Goal: Transaction & Acquisition: Book appointment/travel/reservation

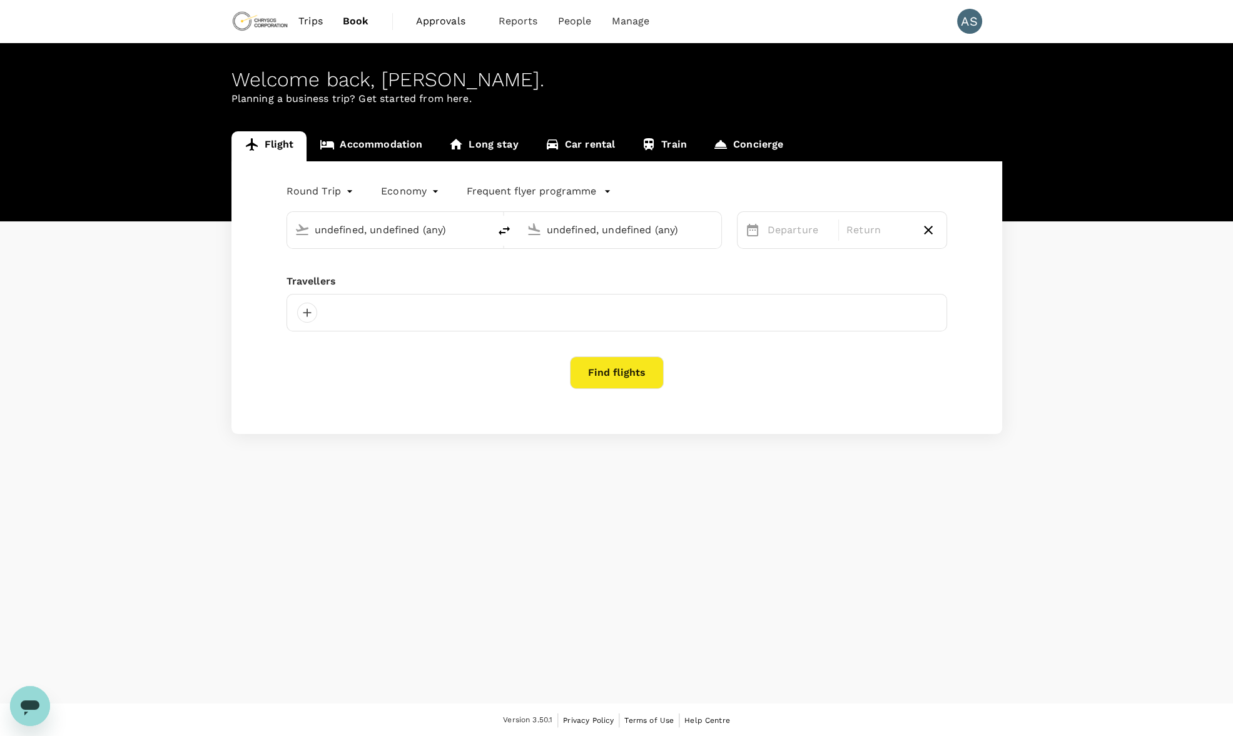
type input "Adelaide (ADL)"
type input "Beijing Capital Intl ([GEOGRAPHIC_DATA])"
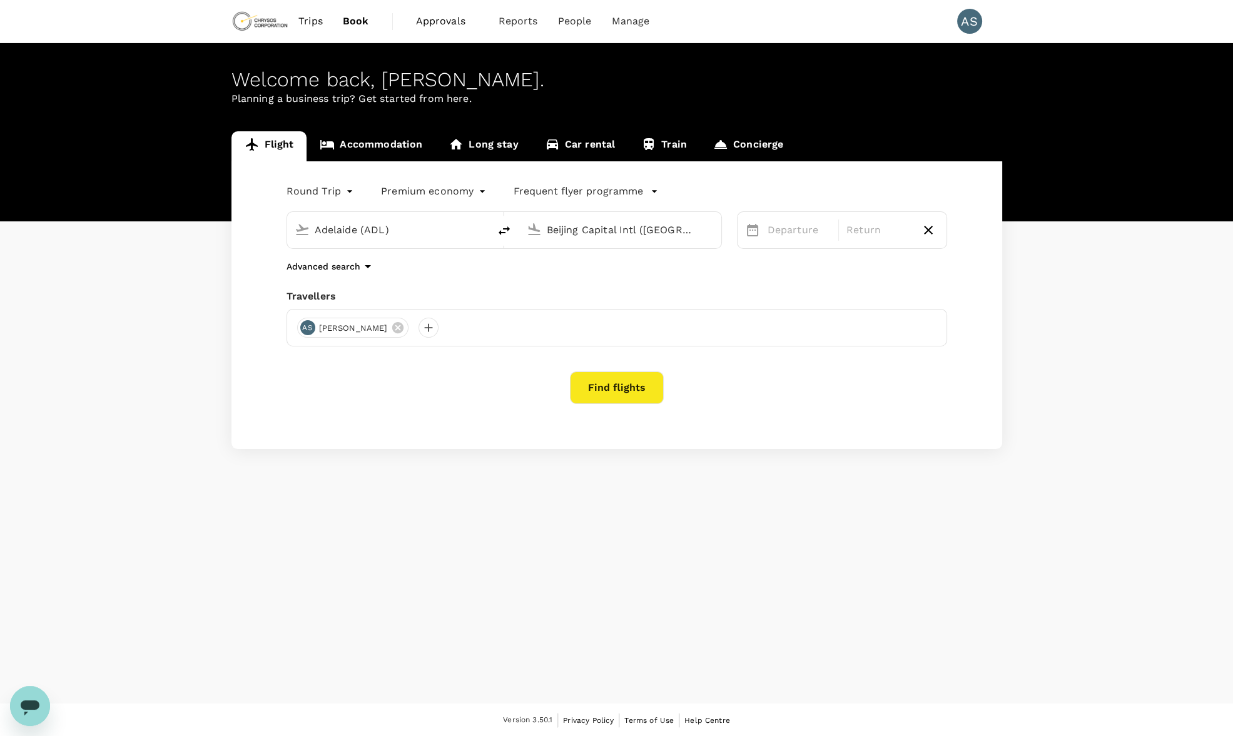
click at [437, 191] on body "Trips Book Approvals 0 Reports People Manage AS Welcome back , [PERSON_NAME] . …" at bounding box center [616, 369] width 1233 height 738
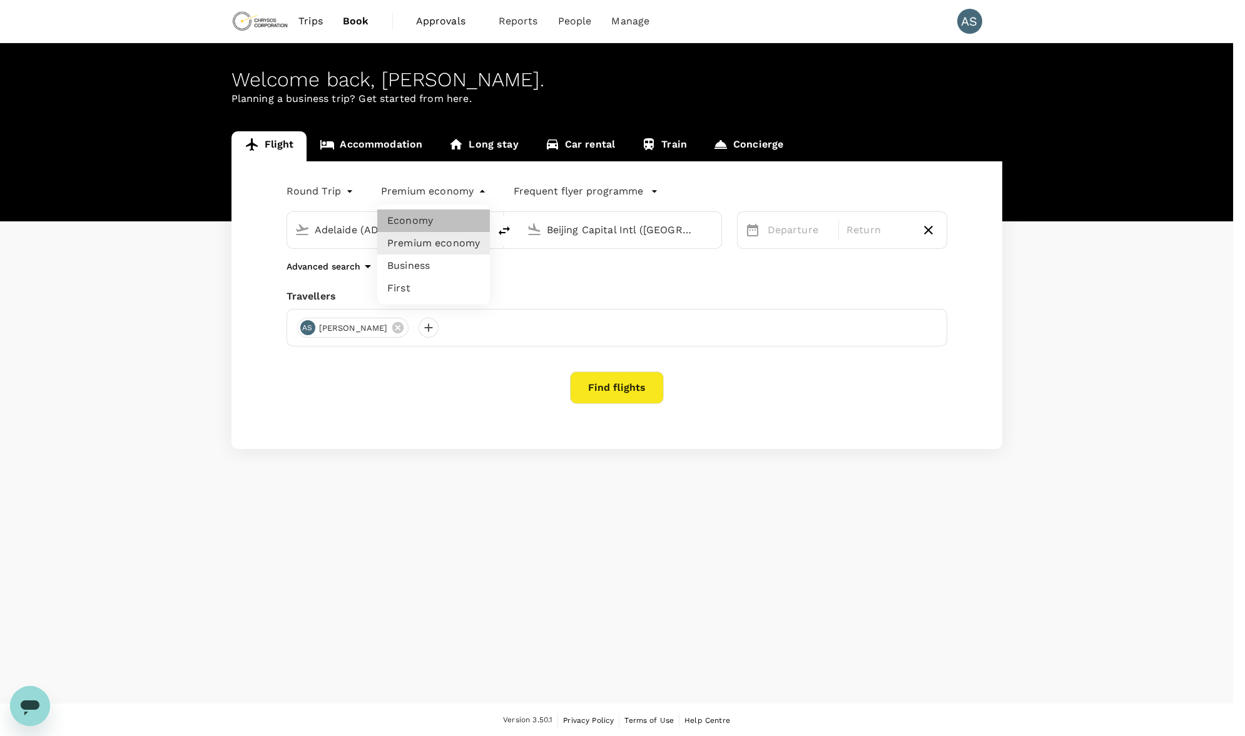
click at [436, 217] on li "Economy" at bounding box center [433, 221] width 113 height 23
type input "economy"
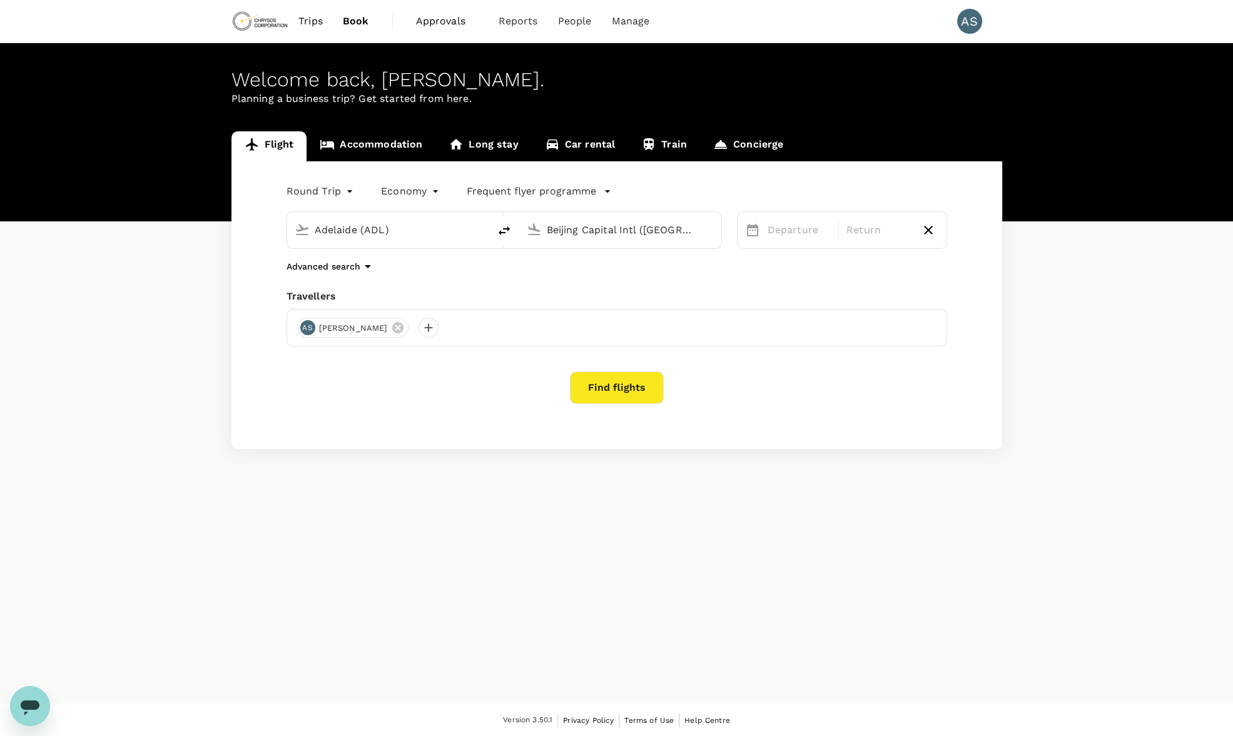
click at [323, 203] on div "Adelaide (ADL) Beijing Capital Intl ([GEOGRAPHIC_DATA])" at bounding box center [497, 222] width 451 height 53
click at [322, 188] on body "Trips Book Approvals 0 Reports People Manage AS Welcome back , [PERSON_NAME] . …" at bounding box center [616, 369] width 1233 height 738
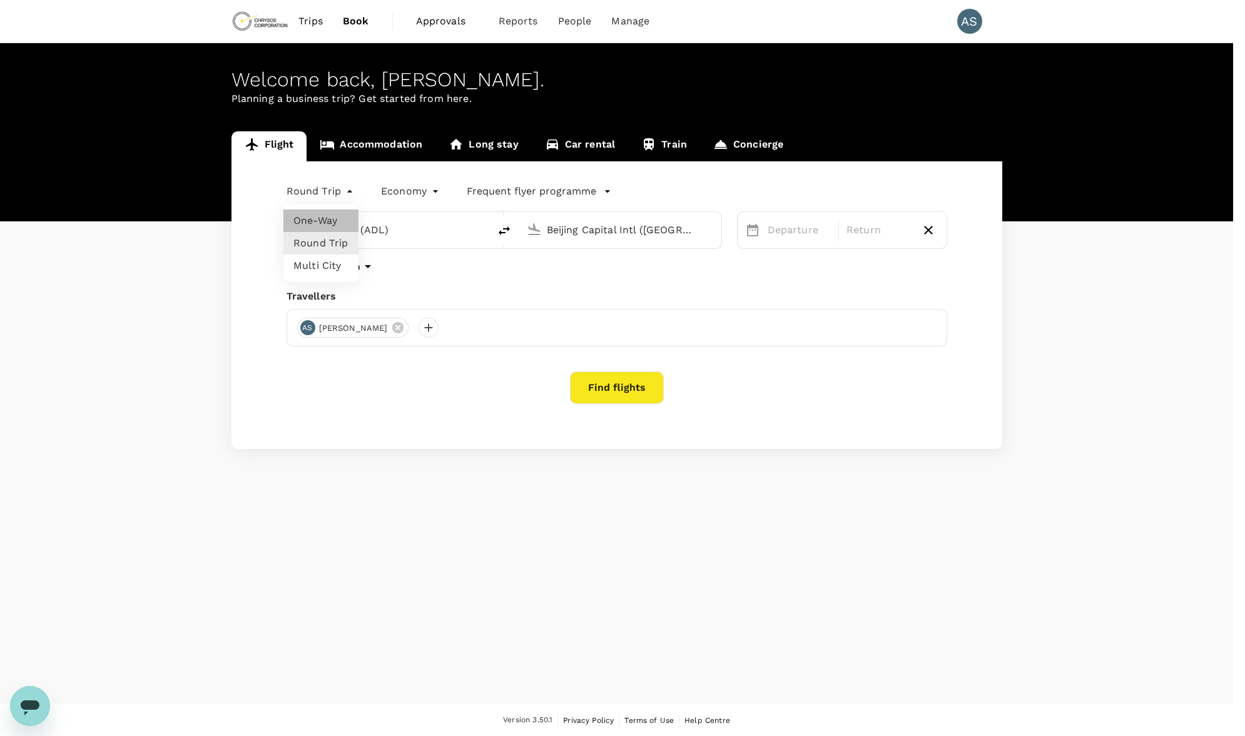
click at [323, 223] on li "One-Way" at bounding box center [320, 221] width 75 height 23
type input "oneway"
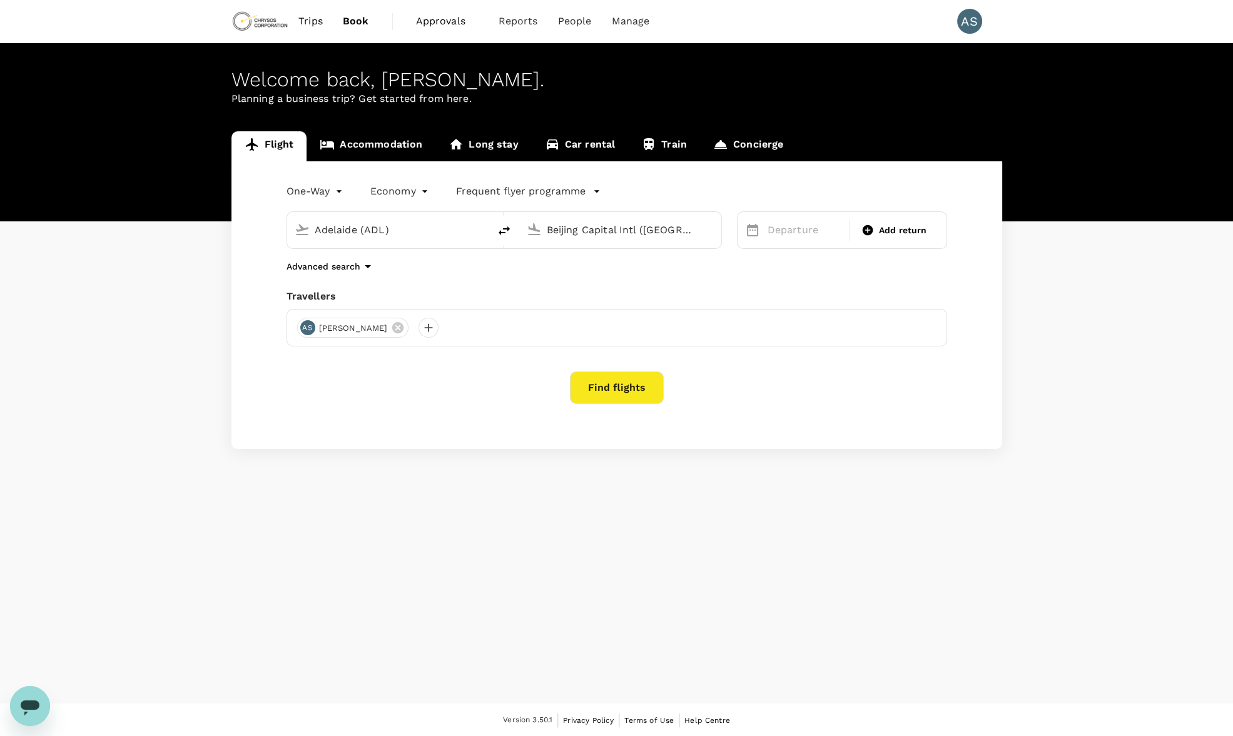
click at [579, 237] on input "Beijing Capital Intl ([GEOGRAPHIC_DATA])" at bounding box center [621, 229] width 148 height 19
click at [573, 280] on p "Nanjing Lukou Intl" at bounding box center [638, 279] width 219 height 13
type input "Nanjing Lukou Intl (NKG)"
click at [935, 365] on div "14" at bounding box center [937, 363] width 24 height 24
click at [605, 382] on button "Find flights" at bounding box center [617, 388] width 94 height 33
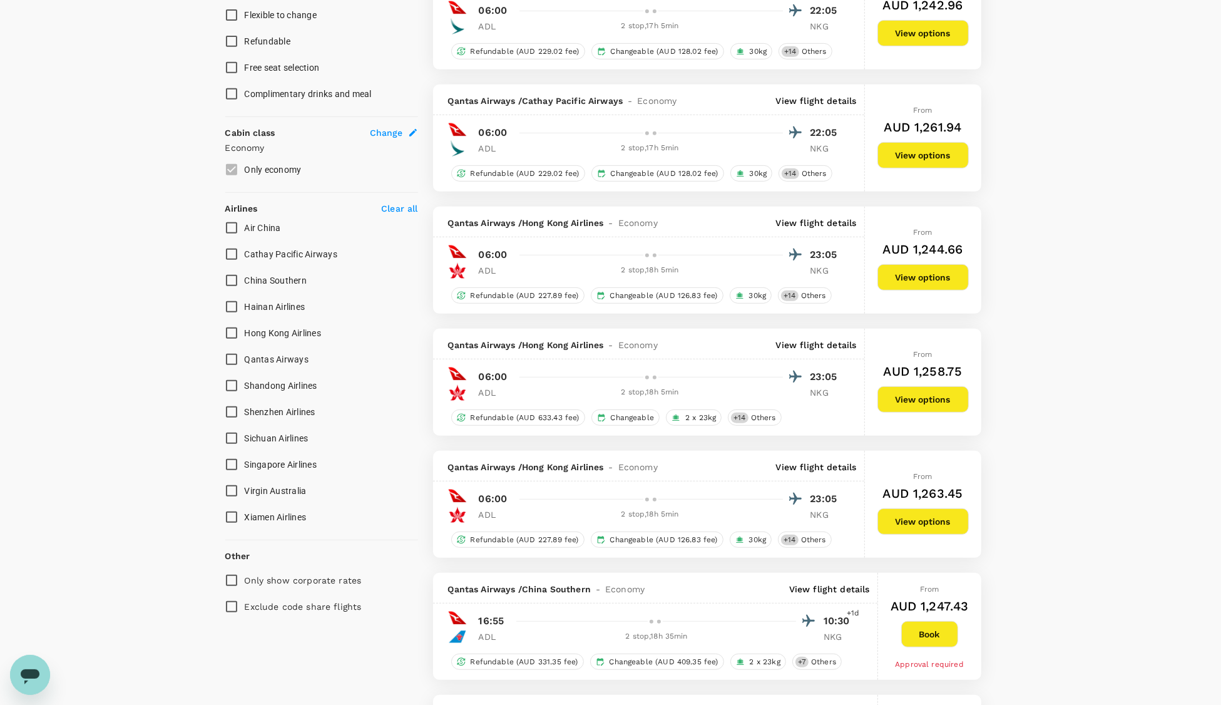
scroll to position [626, 0]
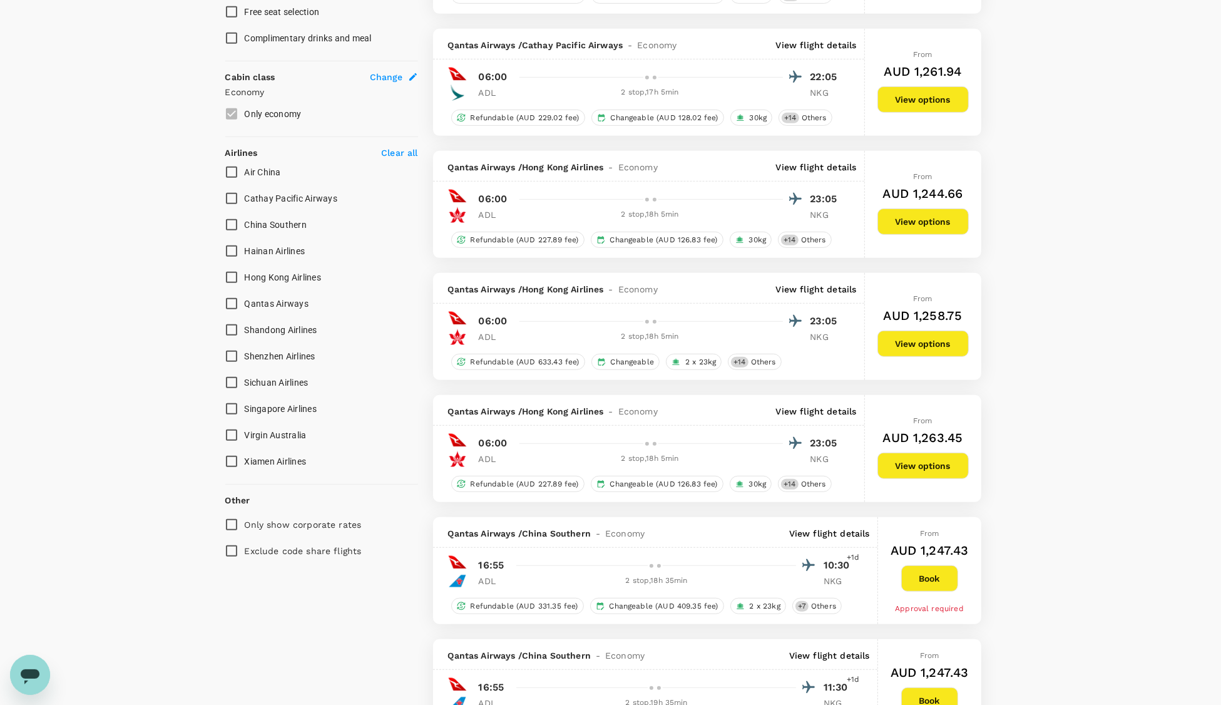
type input "2640"
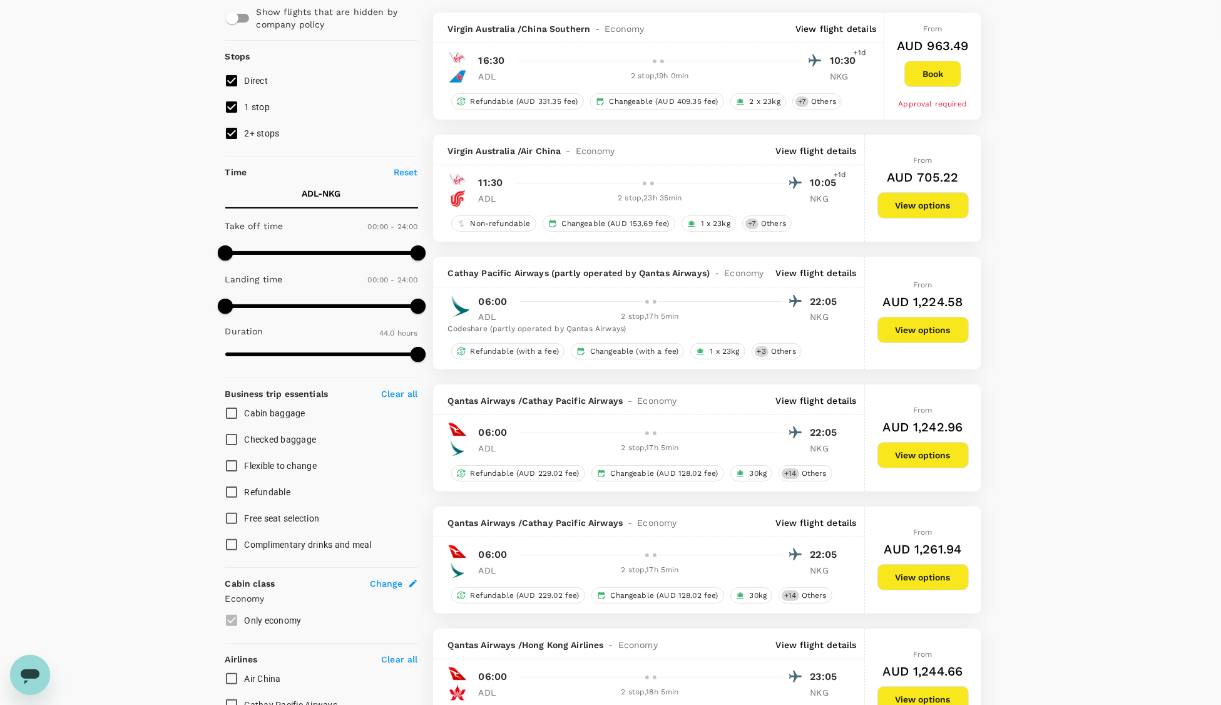
scroll to position [0, 0]
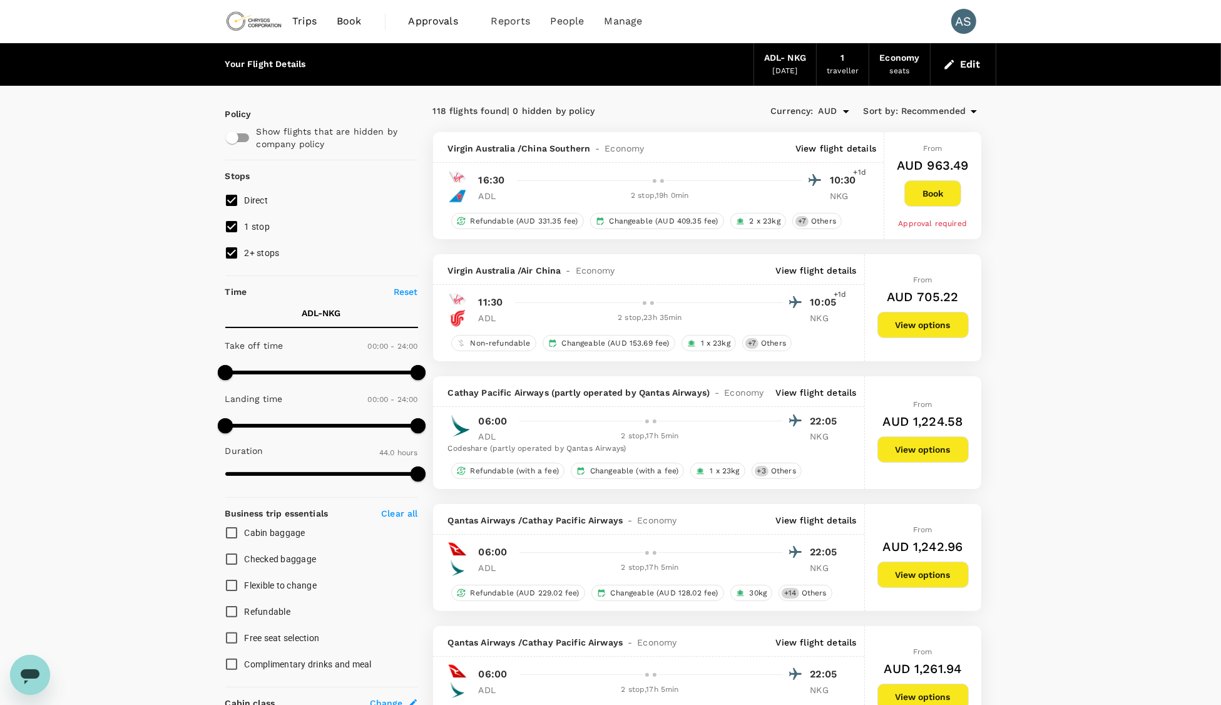
click at [235, 254] on input "2+ stops" at bounding box center [231, 253] width 26 height 26
checkbox input "false"
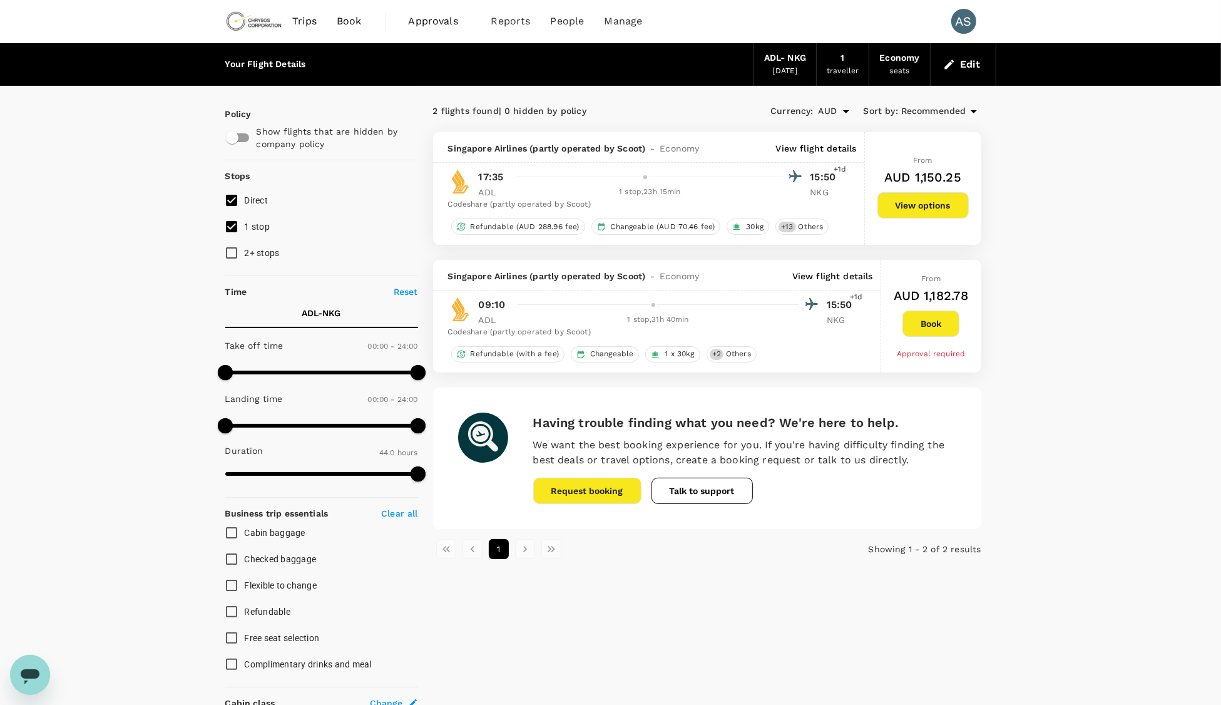
click at [843, 273] on p "View flight details" at bounding box center [832, 276] width 81 height 13
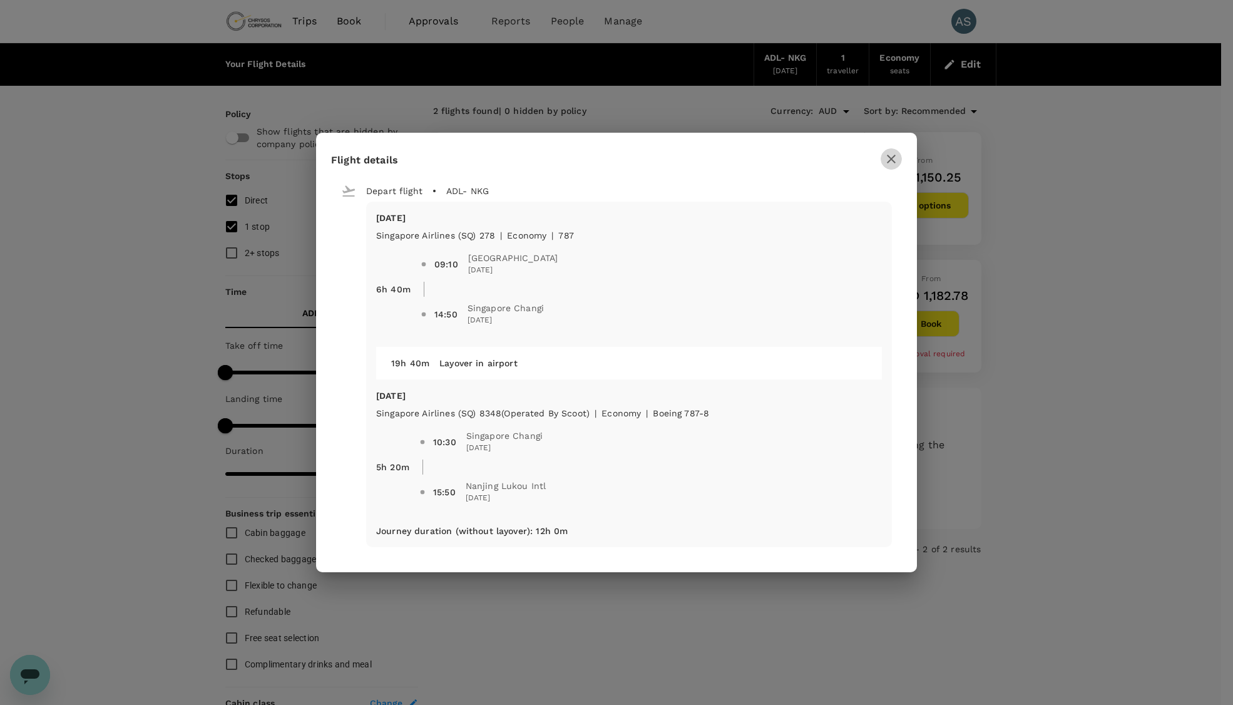
click at [887, 157] on icon "button" at bounding box center [891, 158] width 15 height 15
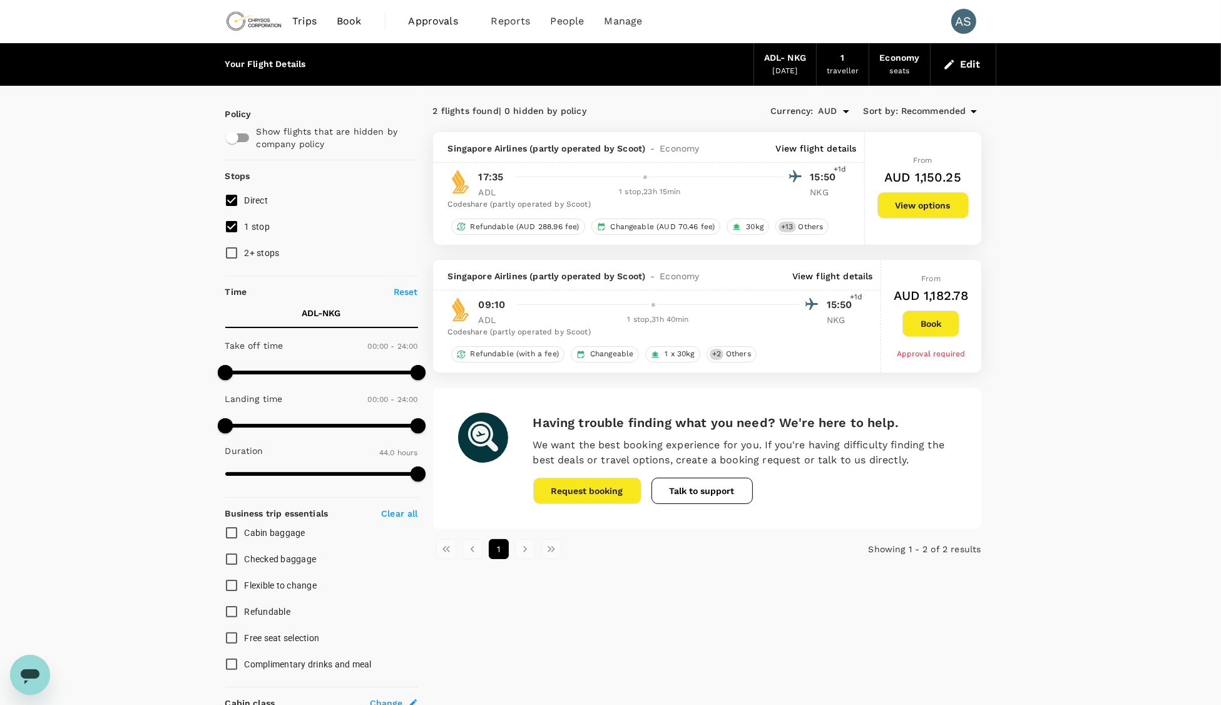
click at [827, 147] on p "View flight details" at bounding box center [816, 148] width 81 height 13
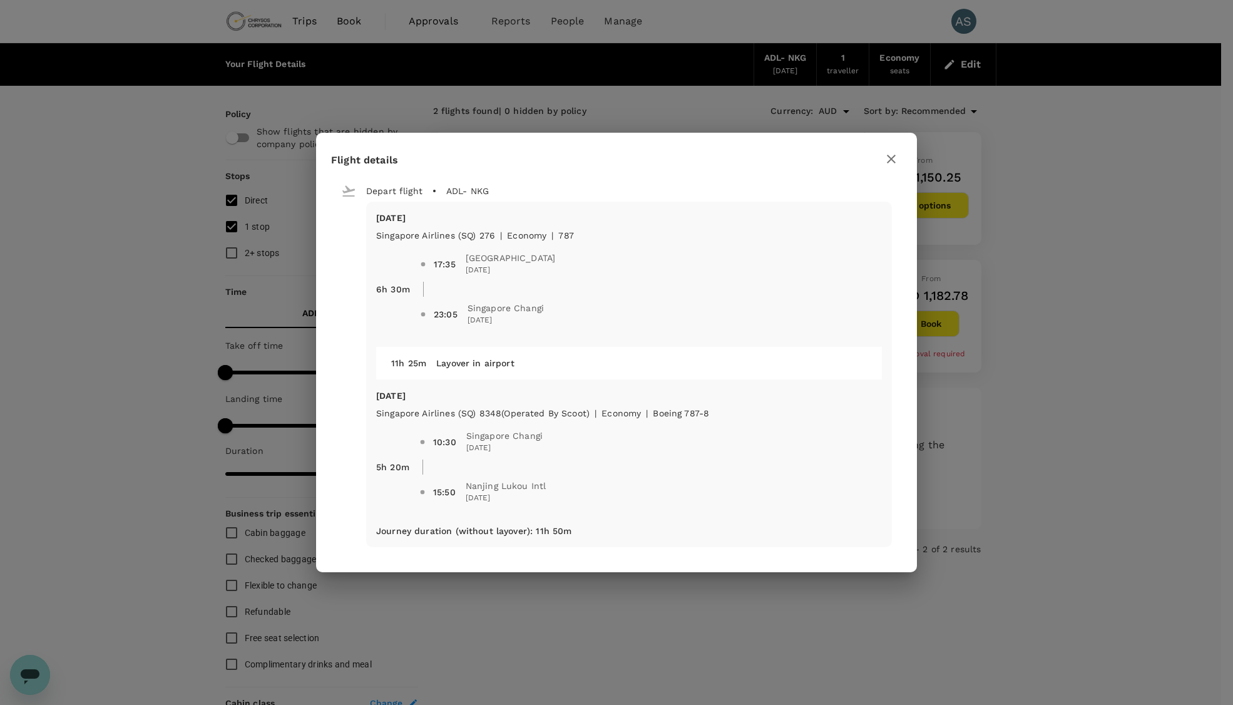
click at [892, 160] on icon "button" at bounding box center [891, 159] width 9 height 9
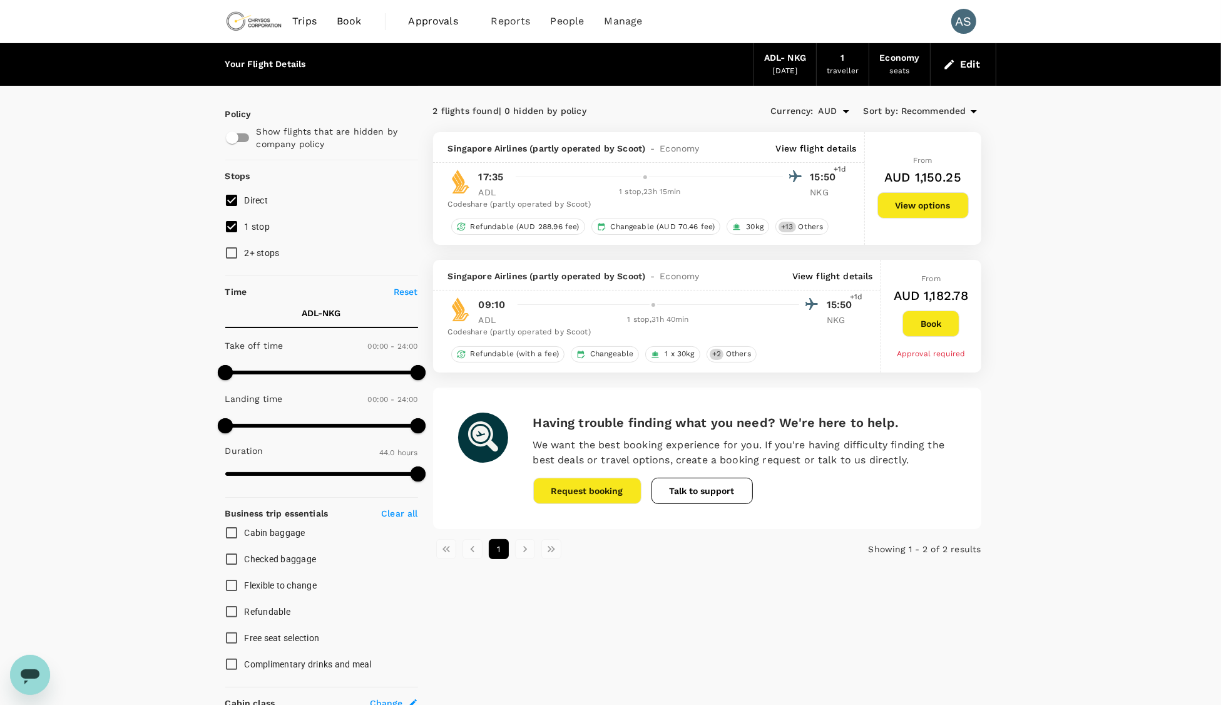
click at [836, 273] on p "View flight details" at bounding box center [832, 276] width 81 height 13
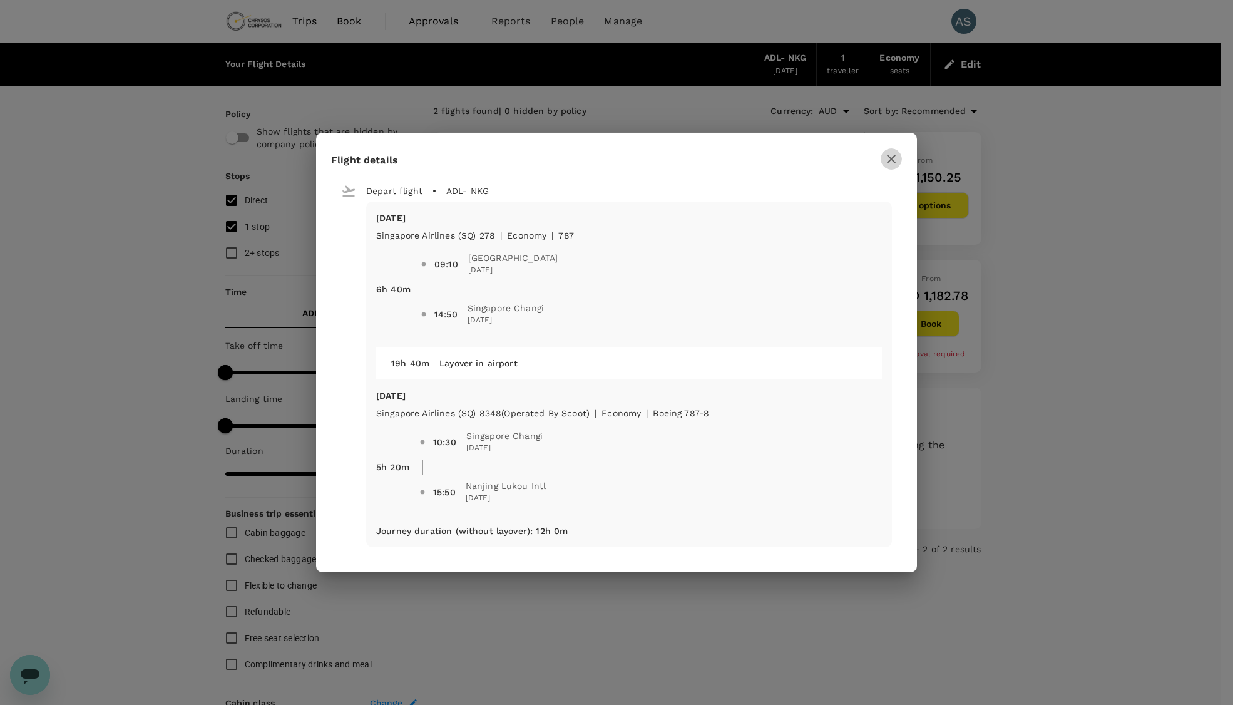
click at [897, 156] on icon "button" at bounding box center [891, 158] width 15 height 15
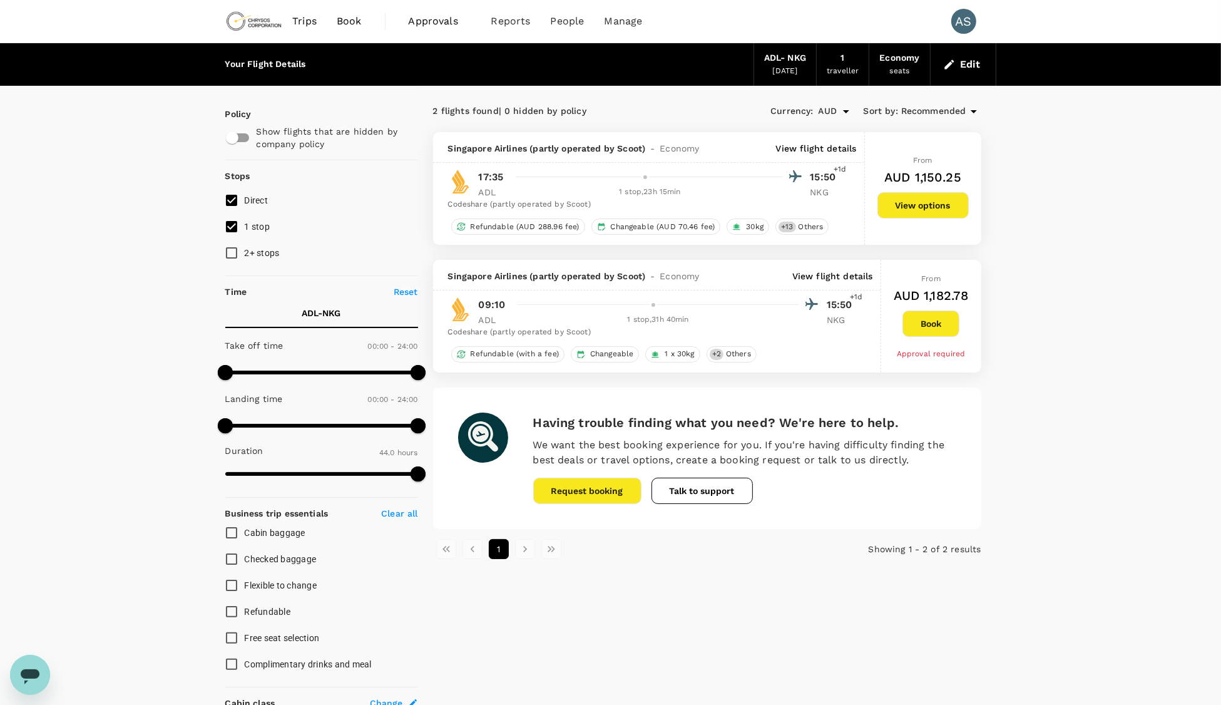
click at [825, 280] on p "View flight details" at bounding box center [832, 276] width 81 height 13
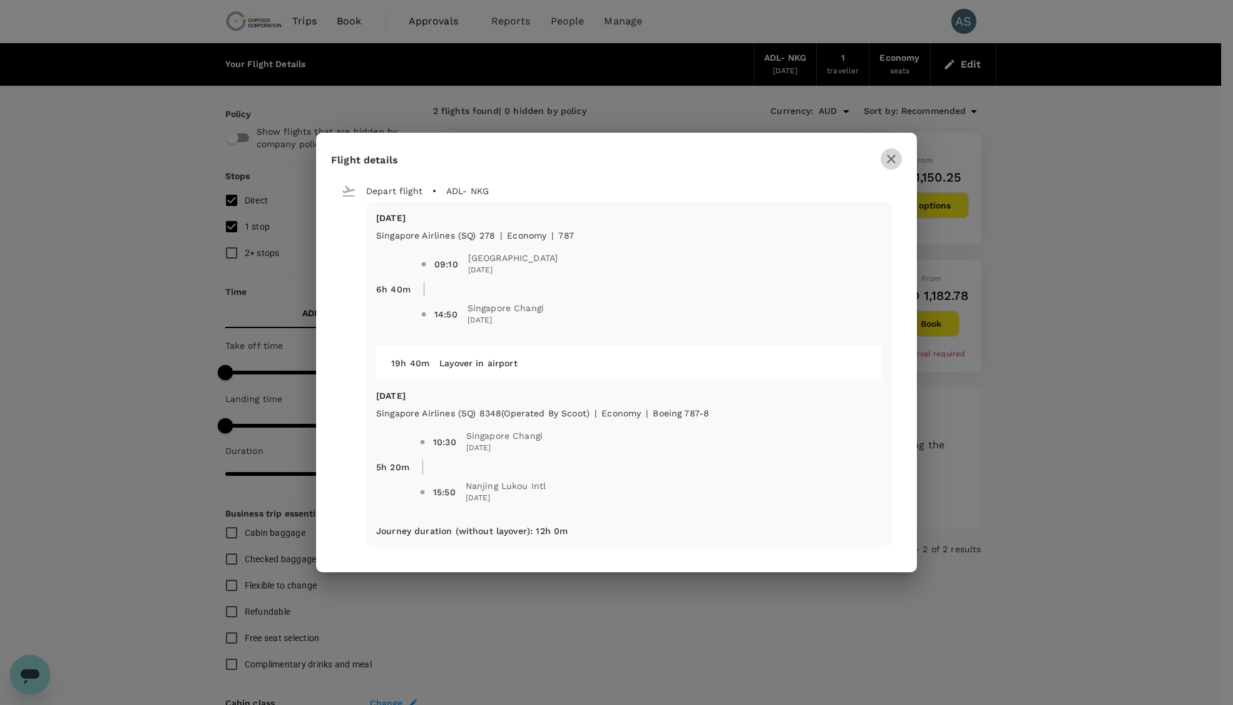
click at [895, 161] on icon "button" at bounding box center [891, 159] width 9 height 9
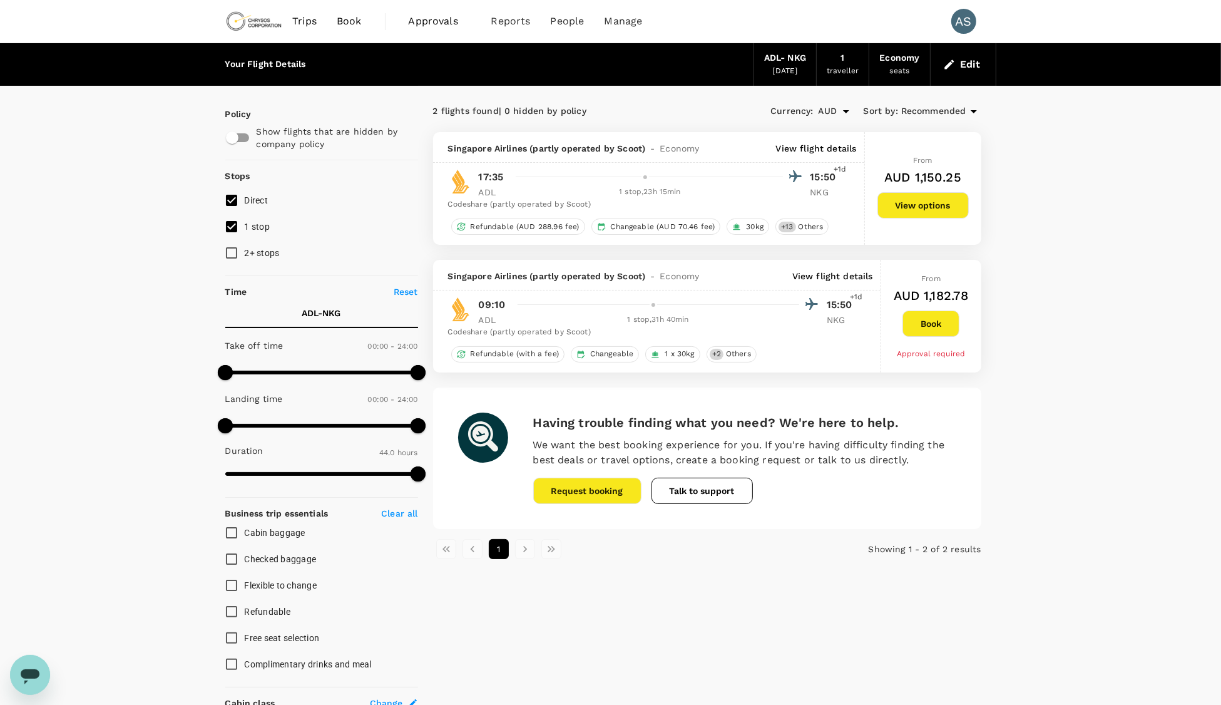
drag, startPoint x: 895, startPoint y: 161, endPoint x: 1008, endPoint y: 136, distance: 116.0
click at [996, 136] on div "Policy Show flights that are hidden by company policy Stops Direct 1 stop 2+ st…" at bounding box center [610, 638] width 801 height 1104
click at [996, 588] on div "Your Flight Details ADL - NKG [DATE] 1 traveller Economy seats Edit Policy Show…" at bounding box center [610, 626] width 1221 height 1166
click at [232, 229] on input "1 stop" at bounding box center [231, 226] width 26 height 26
checkbox input "false"
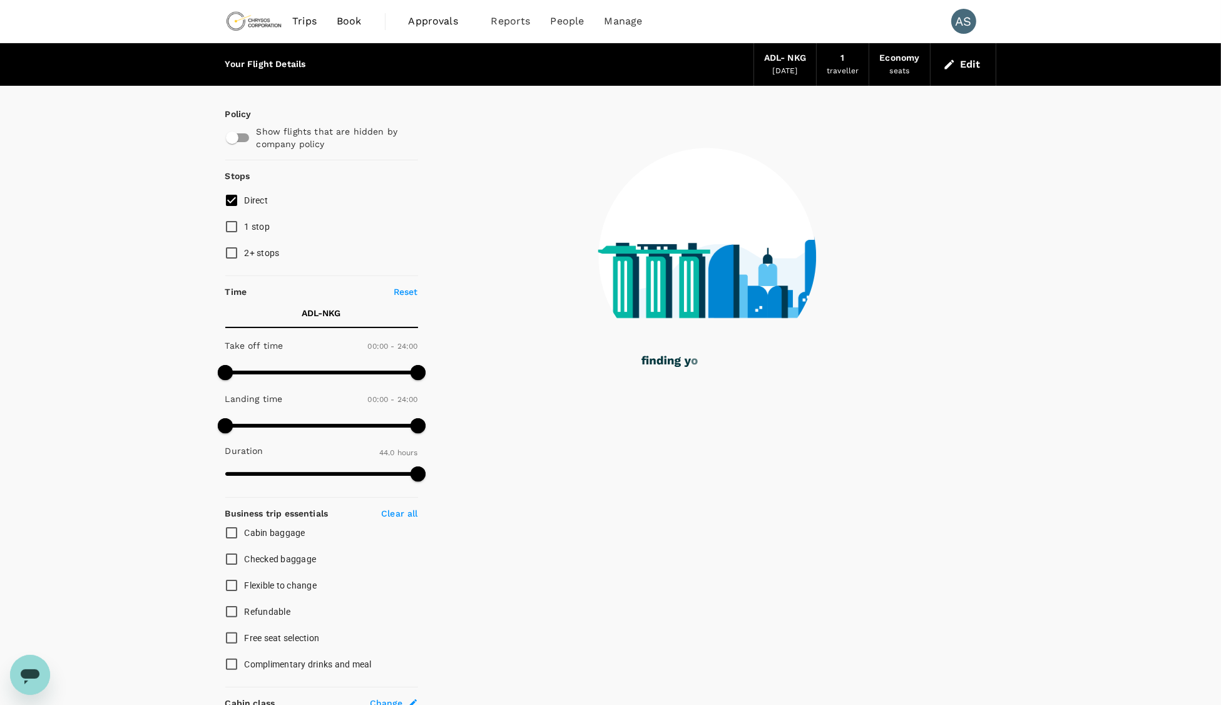
click at [237, 250] on input "2+ stops" at bounding box center [231, 253] width 26 height 26
checkbox input "true"
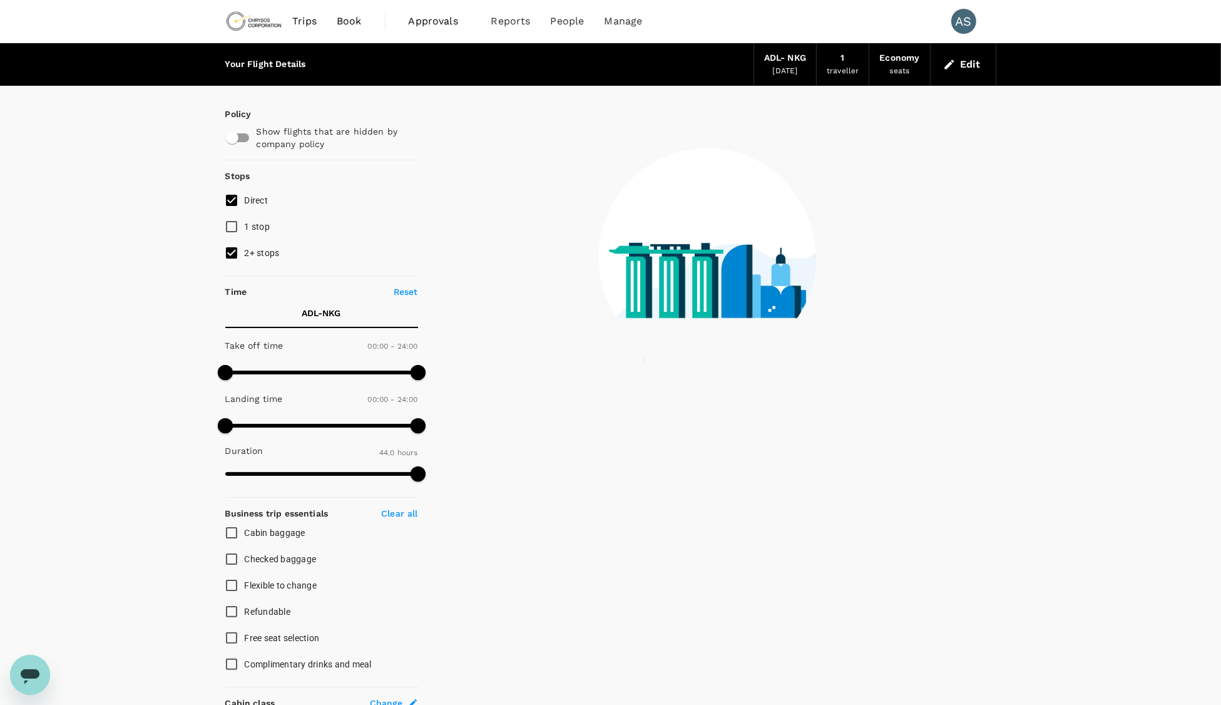
click at [233, 229] on input "1 stop" at bounding box center [231, 226] width 26 height 26
checkbox input "true"
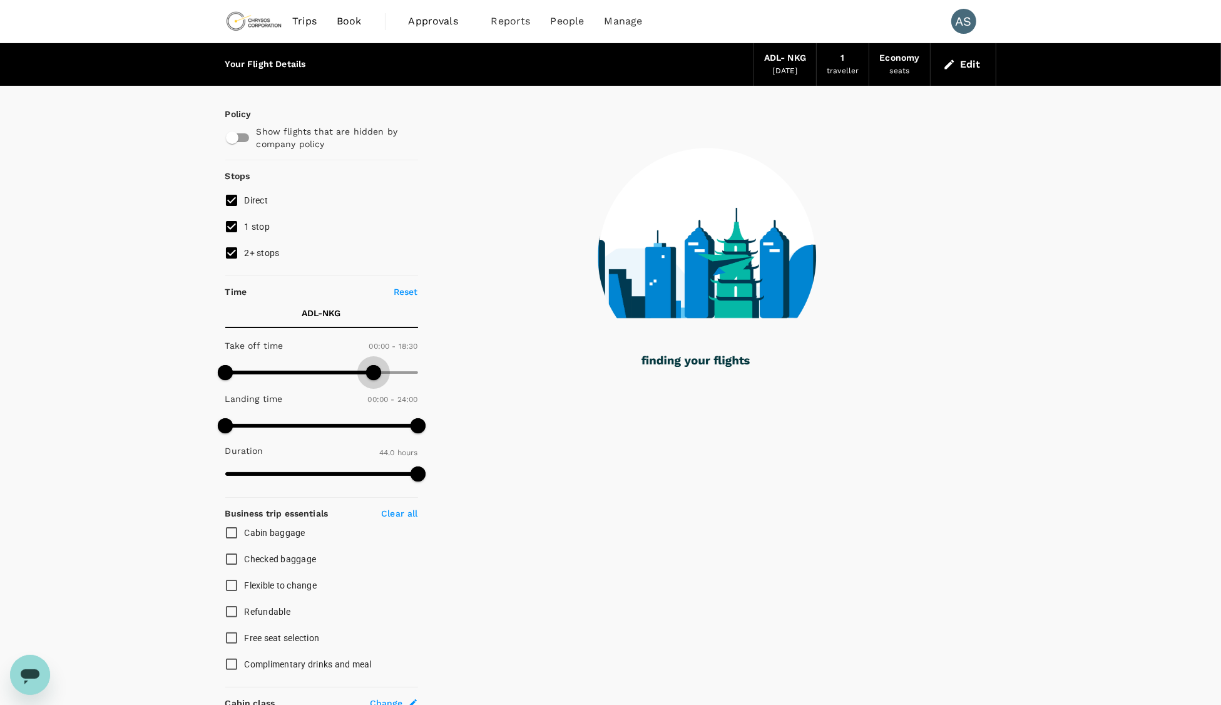
type input "1440"
click at [451, 380] on div "Policy Show flights that are hidden by company policy Stops Direct 1 stop 2+ st…" at bounding box center [610, 638] width 771 height 1104
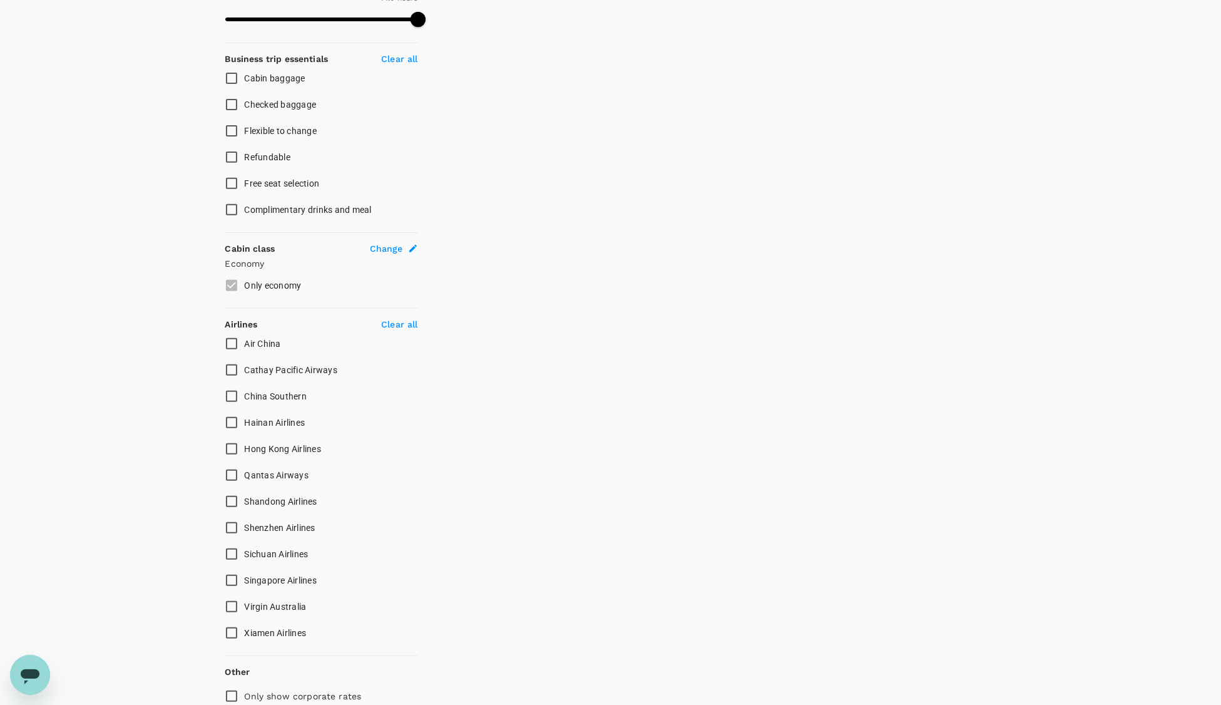
scroll to position [469, 0]
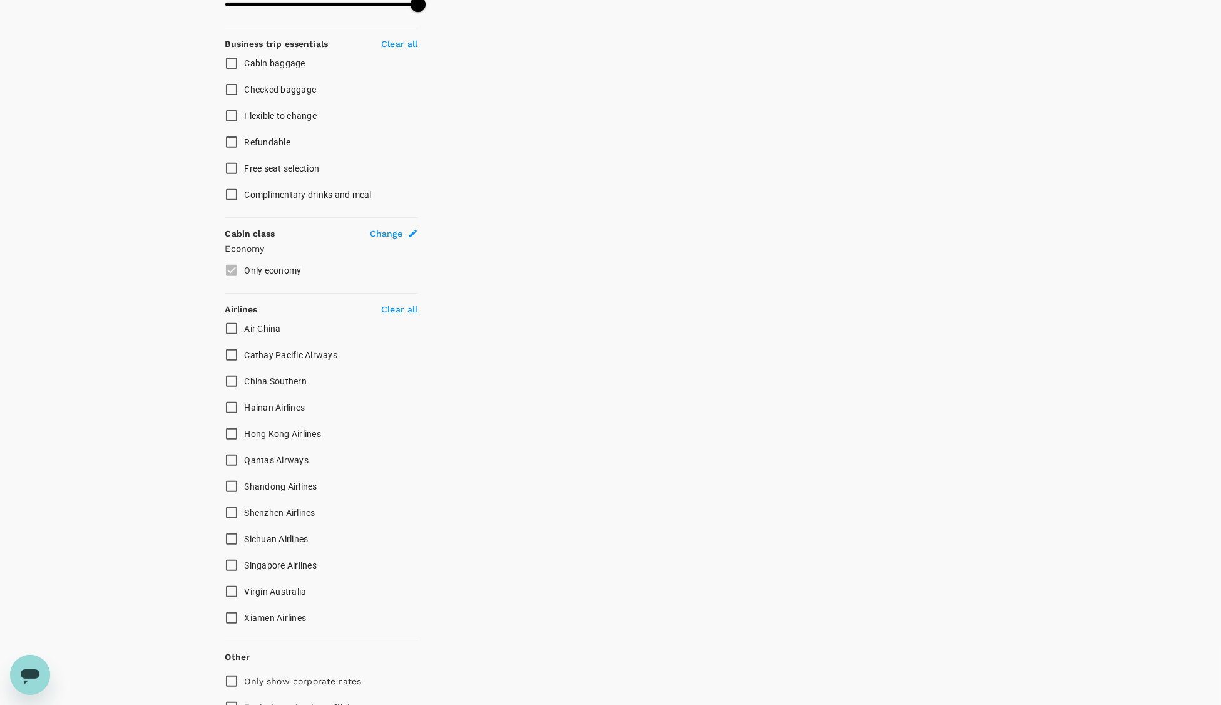
click at [258, 354] on span "Cathay Pacific Airways" at bounding box center [291, 355] width 93 height 10
click at [245, 354] on input "Cathay Pacific Airways" at bounding box center [231, 355] width 26 height 26
checkbox input "true"
click at [282, 455] on span "Qantas Airways" at bounding box center [277, 460] width 64 height 10
click at [245, 454] on input "Qantas Airways" at bounding box center [231, 460] width 26 height 26
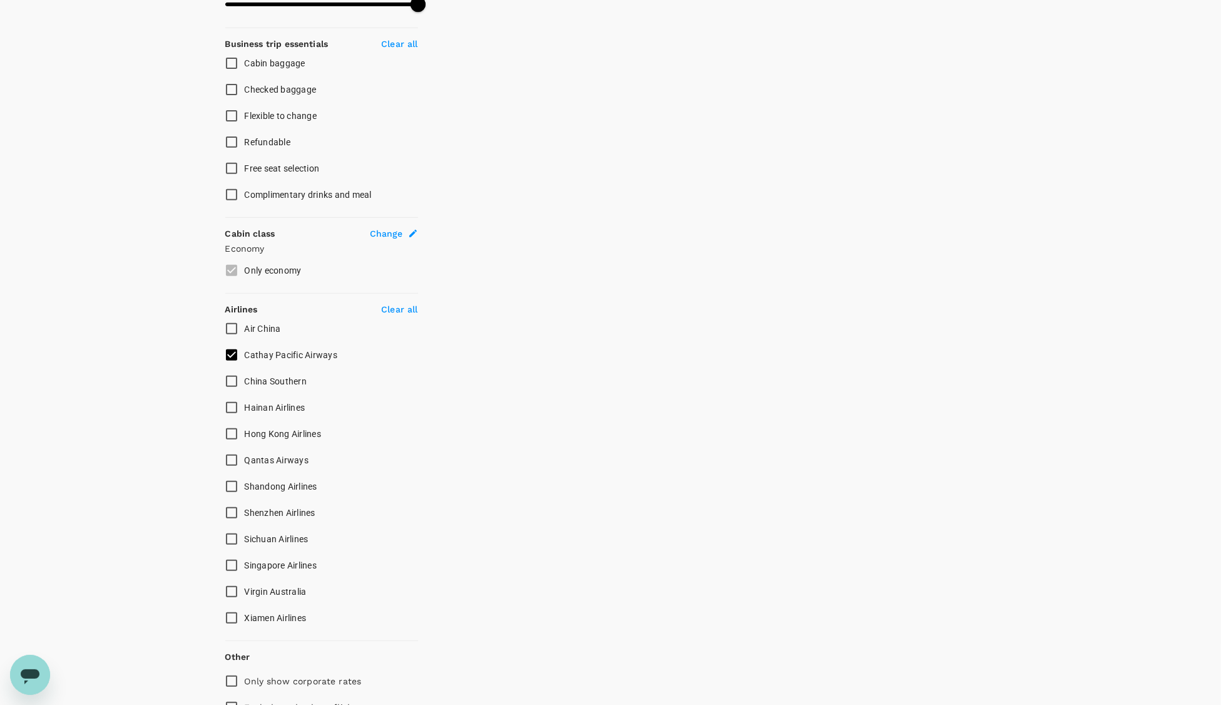
checkbox input "true"
click at [307, 569] on span "Singapore Airlines" at bounding box center [281, 565] width 73 height 10
click at [245, 569] on input "Singapore Airlines" at bounding box center [231, 565] width 26 height 26
checkbox input "true"
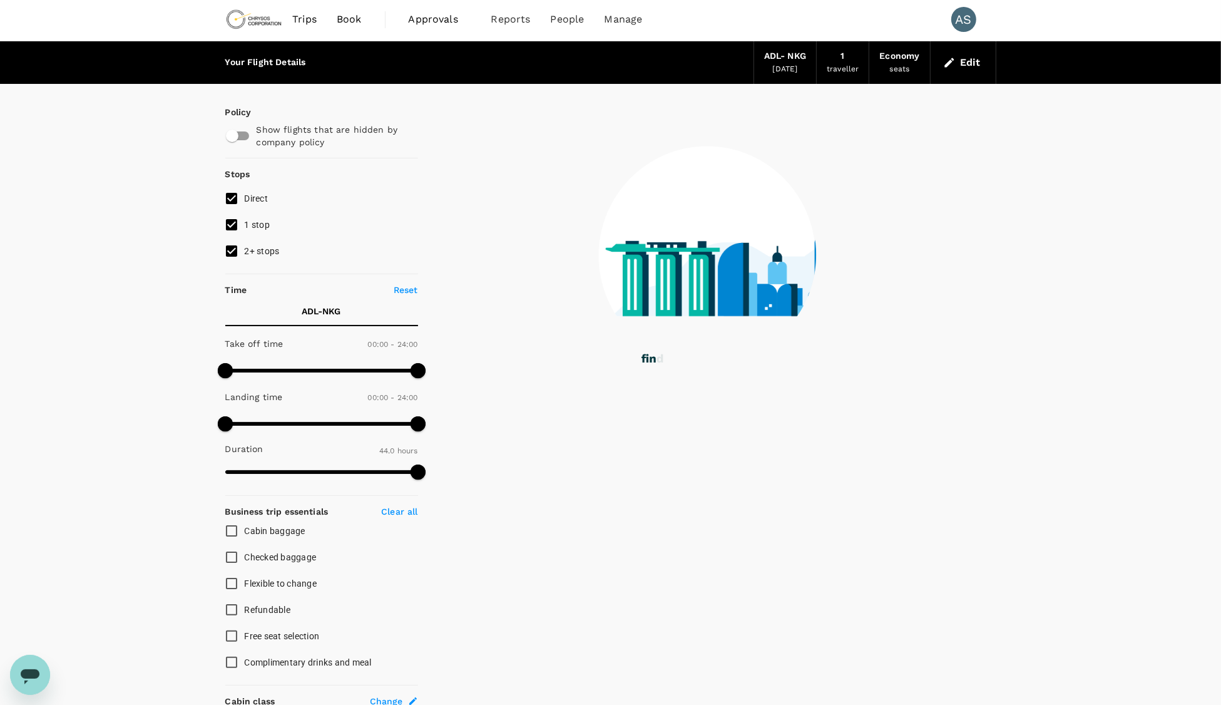
scroll to position [0, 0]
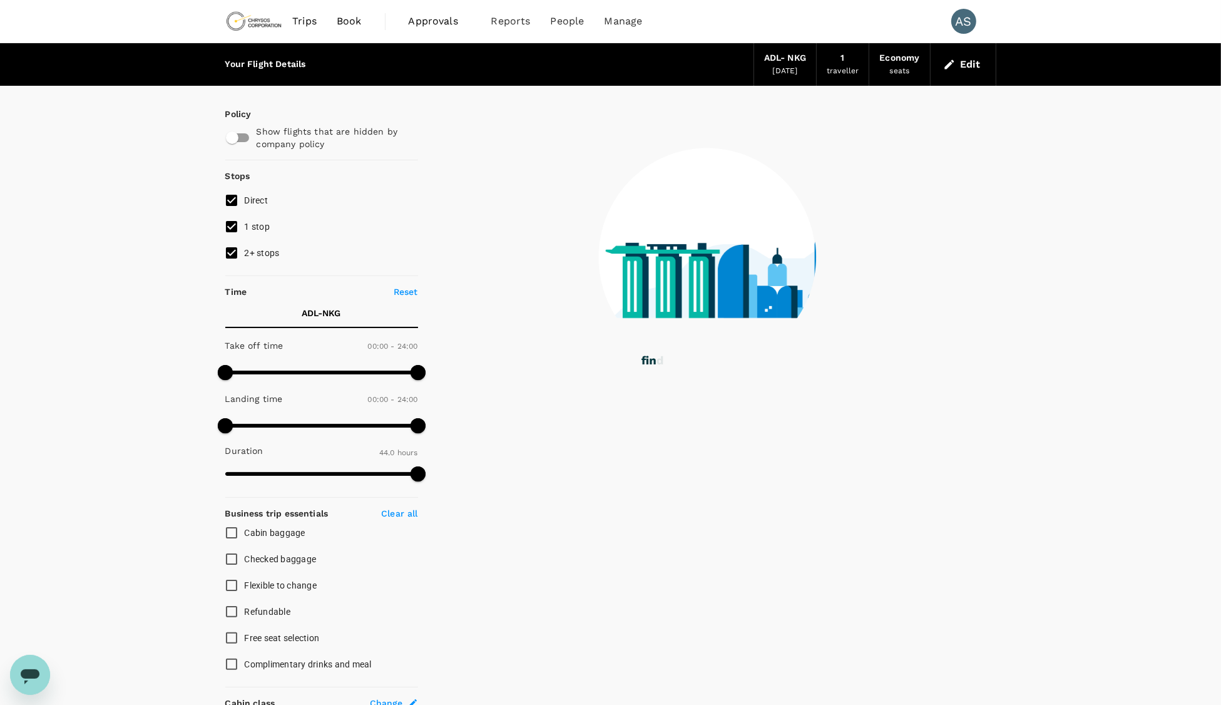
checkbox input "false"
checkbox input "true"
checkbox input "false"
checkbox input "true"
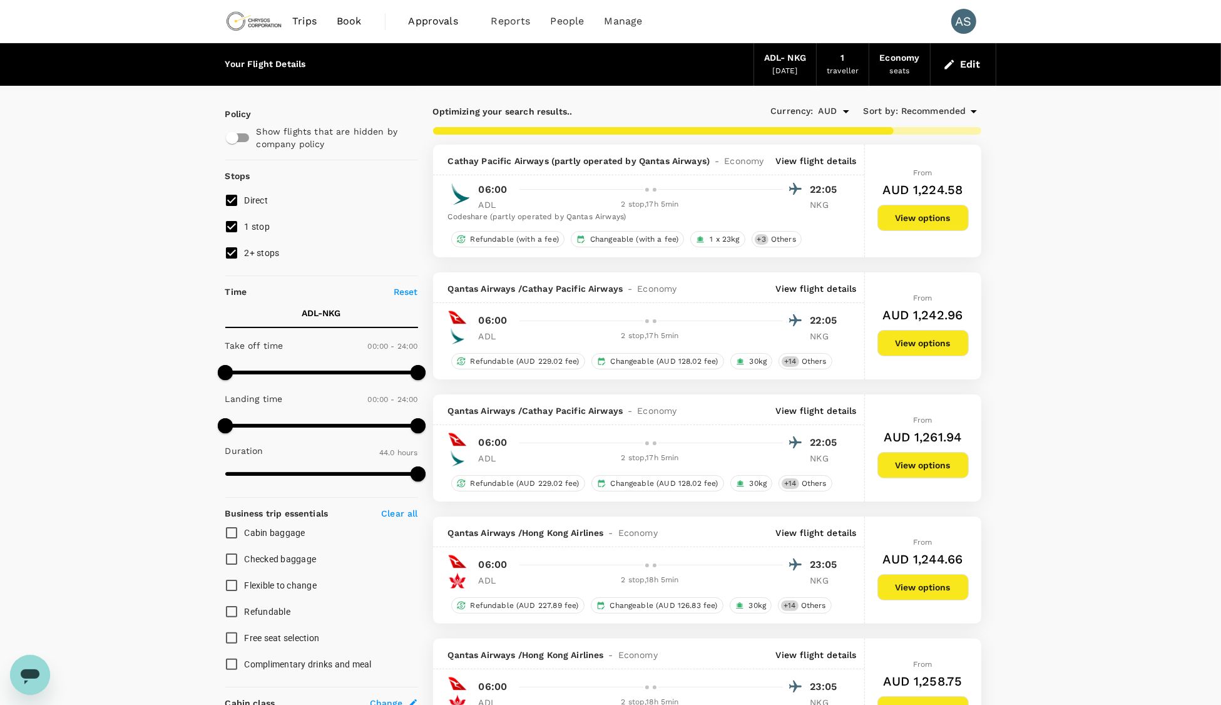
click at [823, 294] on p "View flight details" at bounding box center [816, 288] width 81 height 13
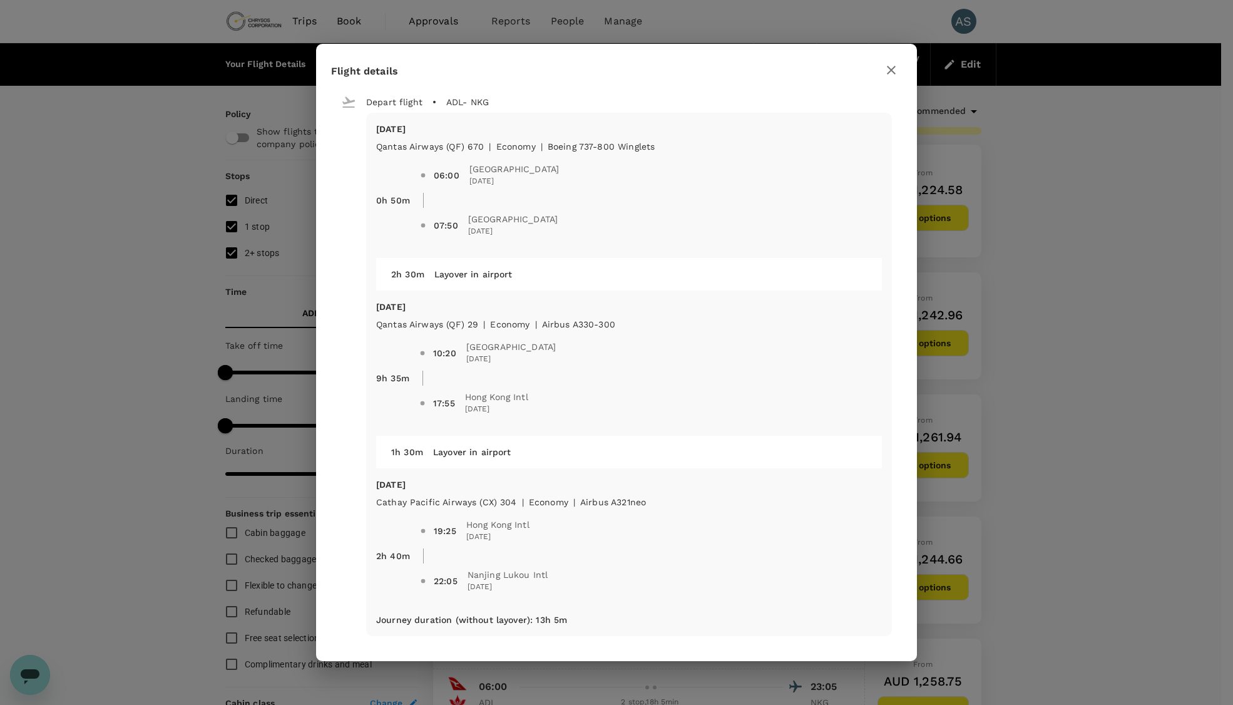
click at [893, 73] on icon "button" at bounding box center [891, 70] width 9 height 9
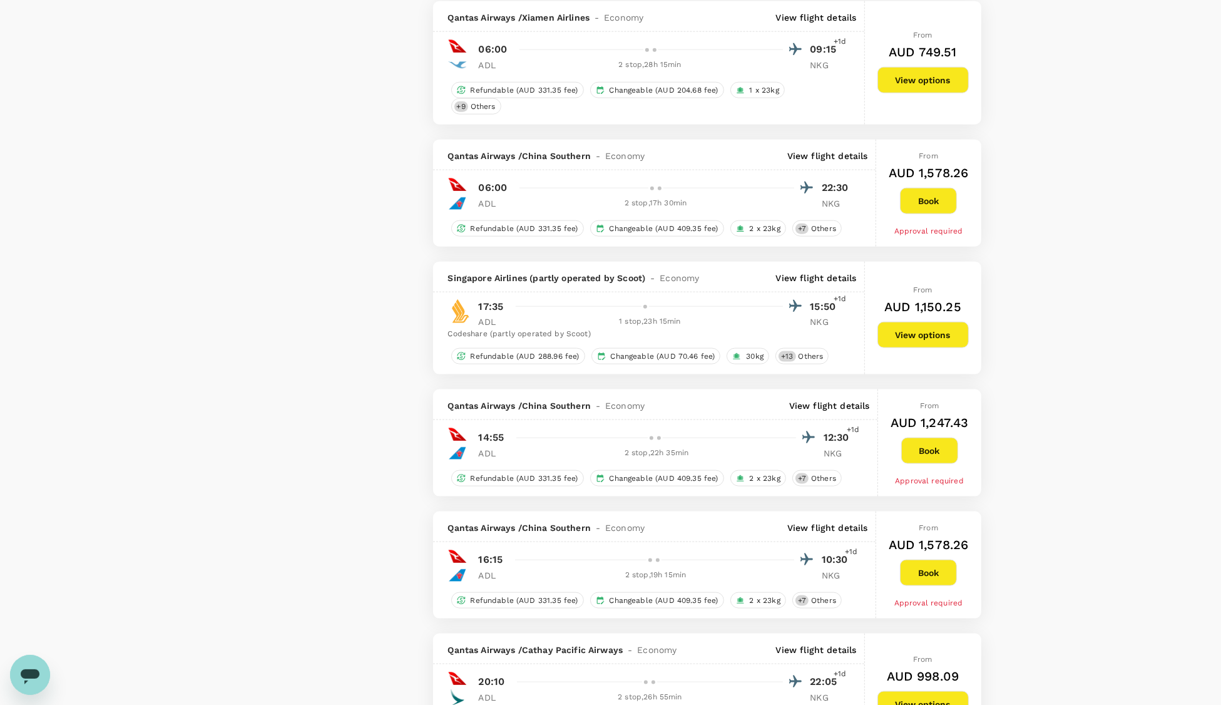
scroll to position [1564, 0]
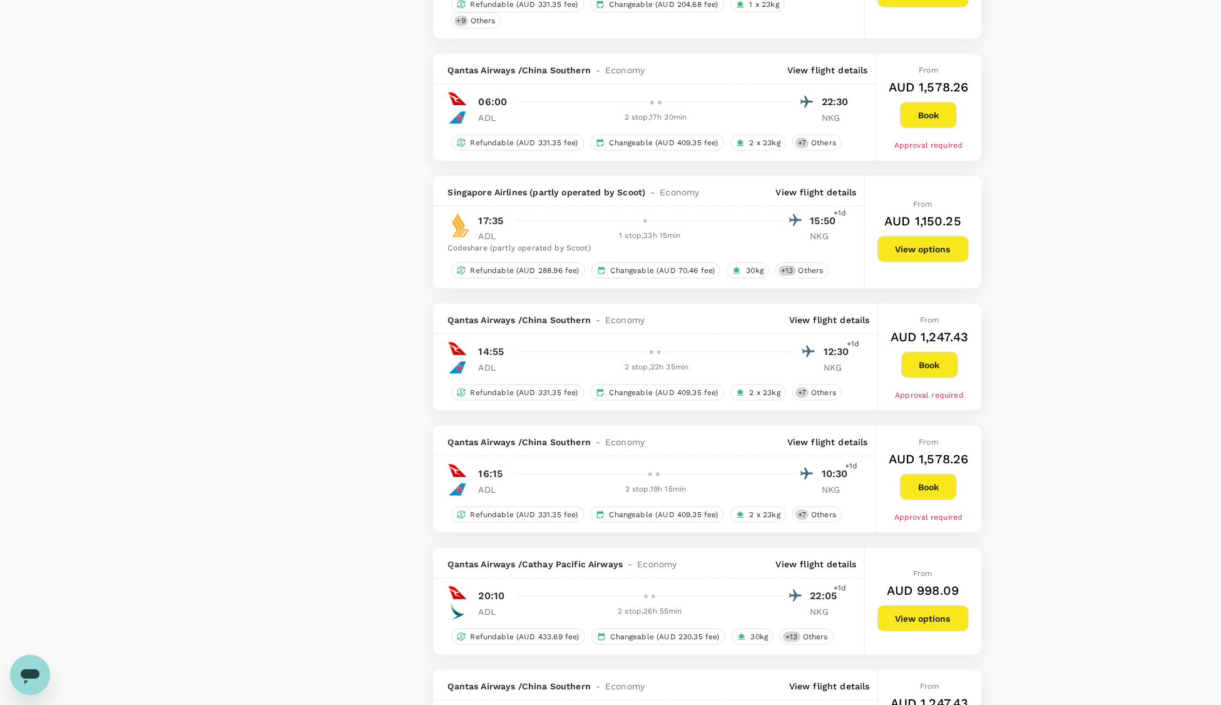
click at [811, 198] on p "View flight details" at bounding box center [816, 192] width 81 height 13
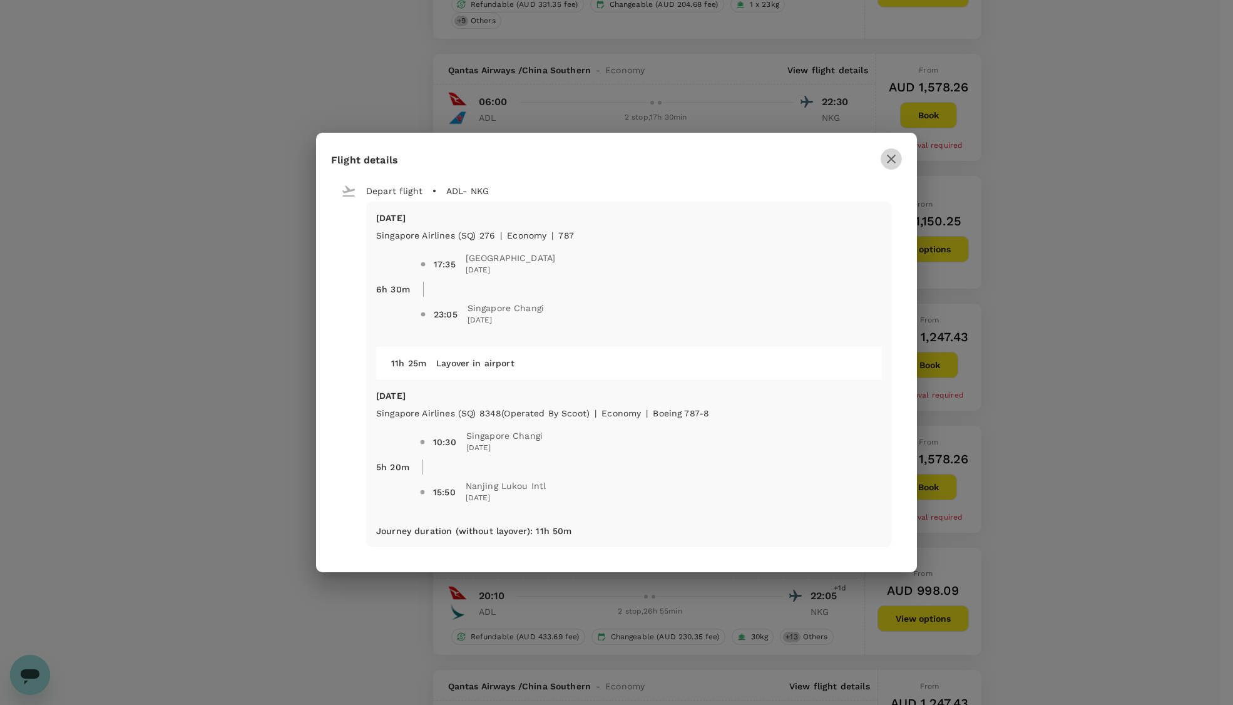
click at [895, 158] on icon "button" at bounding box center [891, 158] width 15 height 15
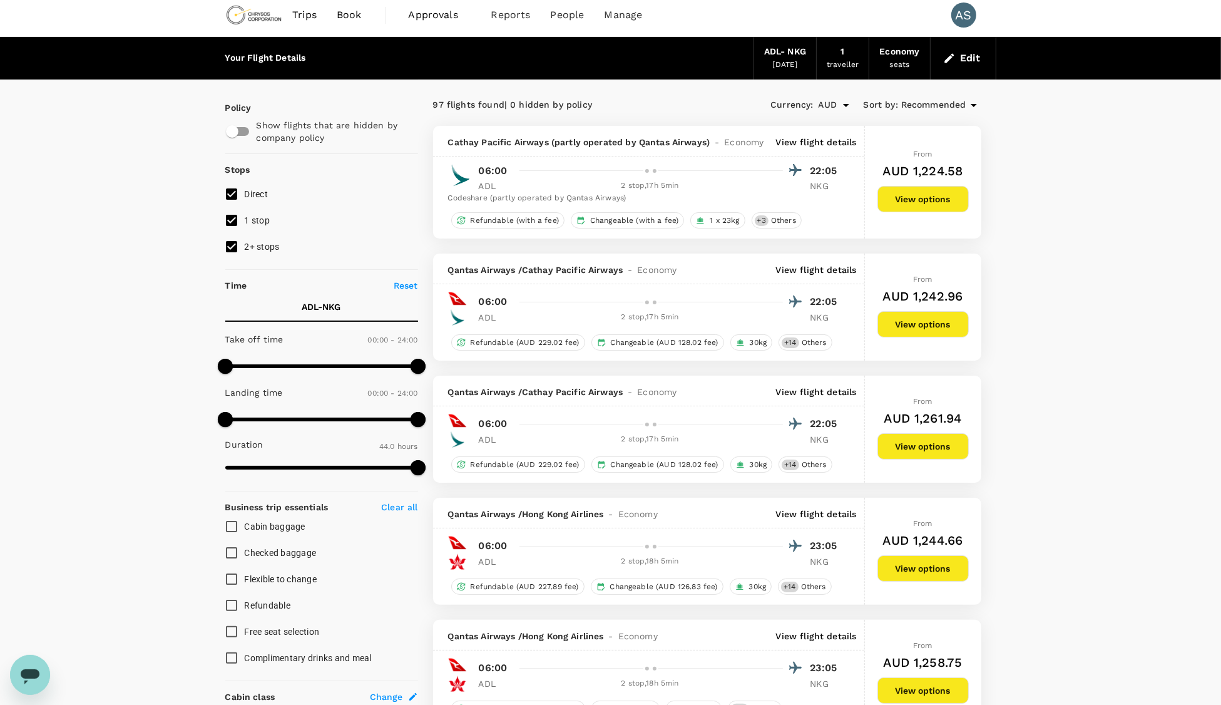
scroll to position [0, 0]
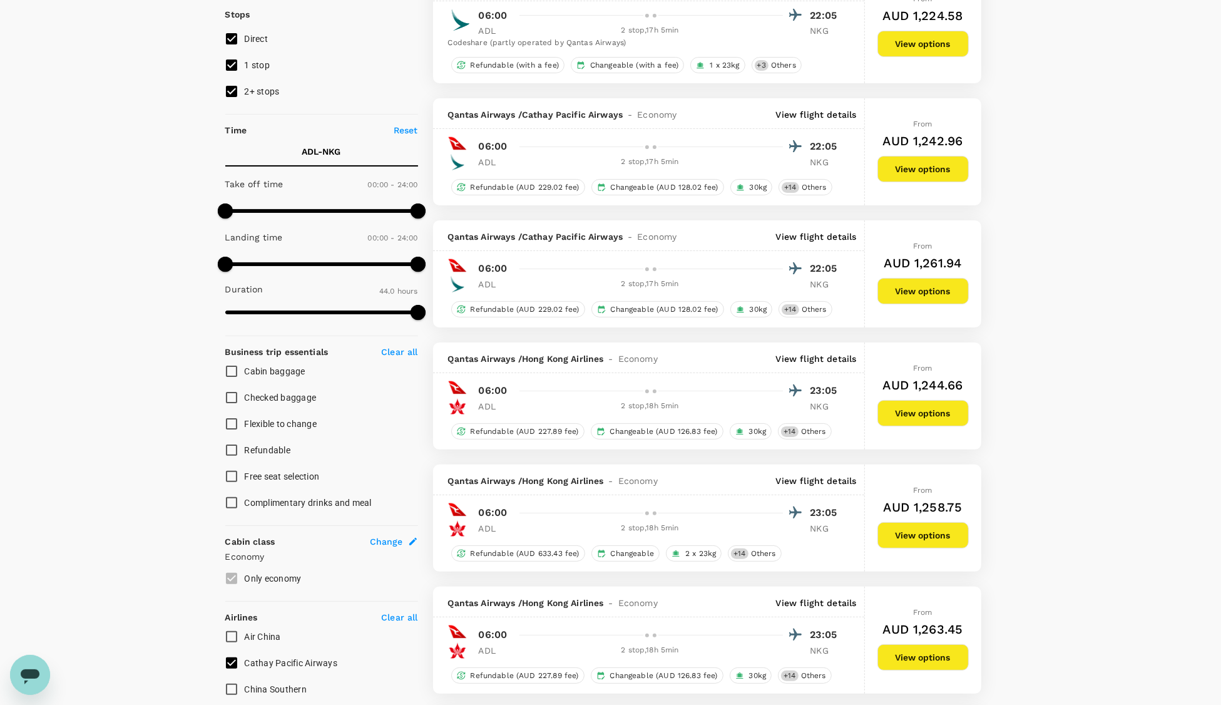
scroll to position [111, 0]
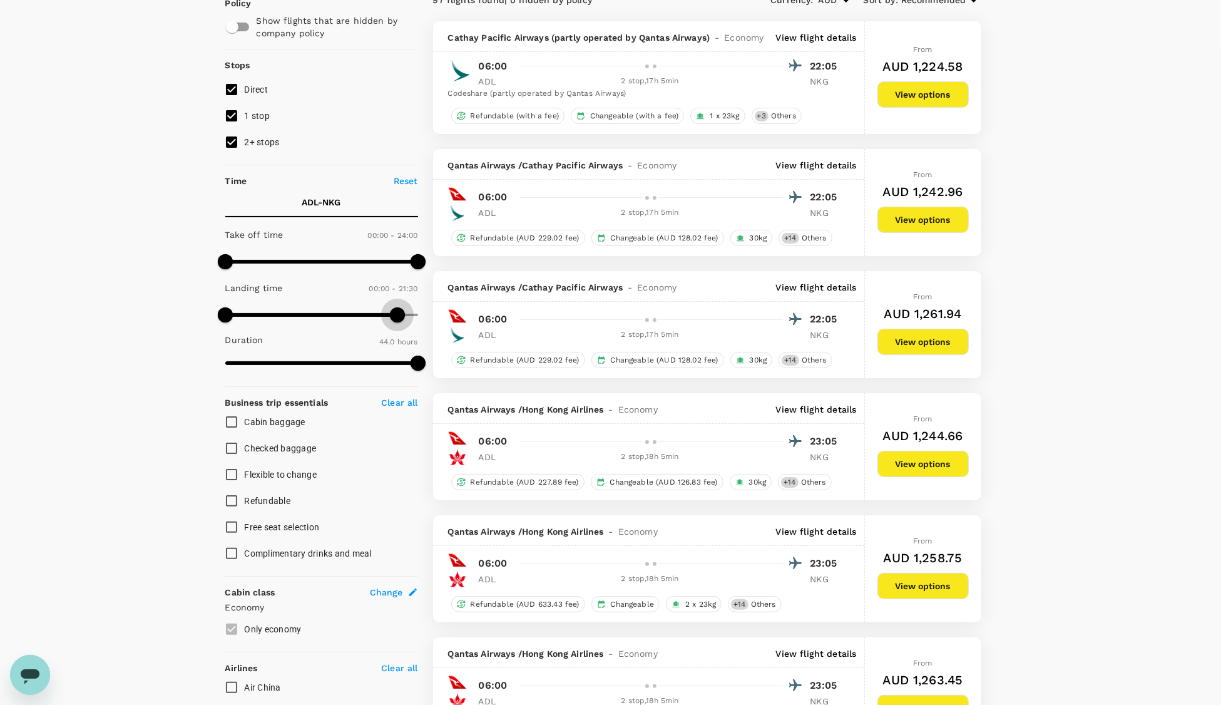
type input "1440"
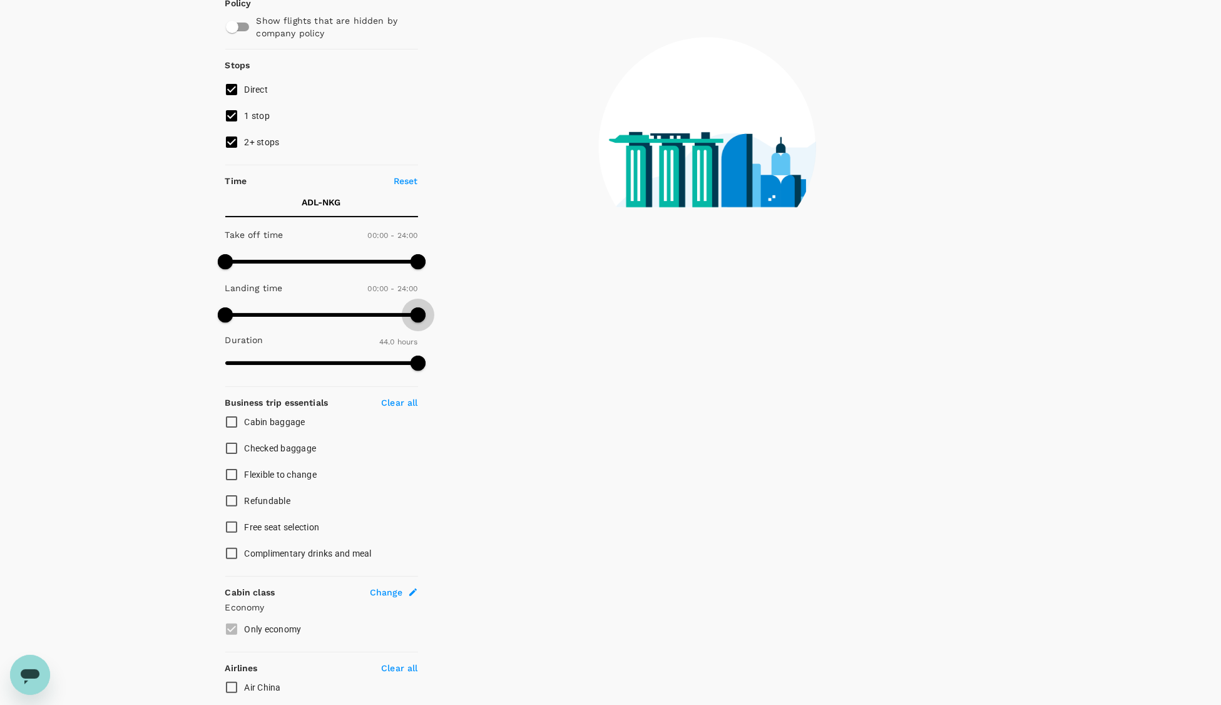
drag, startPoint x: 417, startPoint y: 319, endPoint x: 439, endPoint y: 320, distance: 21.9
click at [439, 320] on div "Policy Show flights that are hidden by company policy Stops Direct 1 stop 2+ st…" at bounding box center [610, 540] width 771 height 1130
